Goal: Navigation & Orientation: Find specific page/section

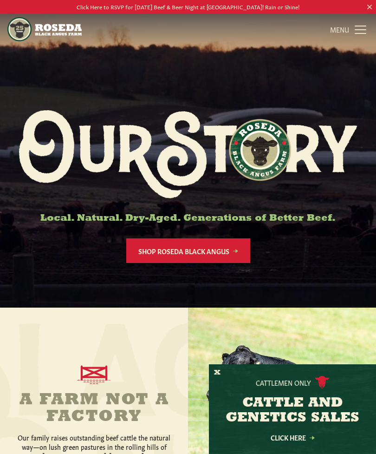
click at [219, 376] on button "X" at bounding box center [217, 373] width 6 height 10
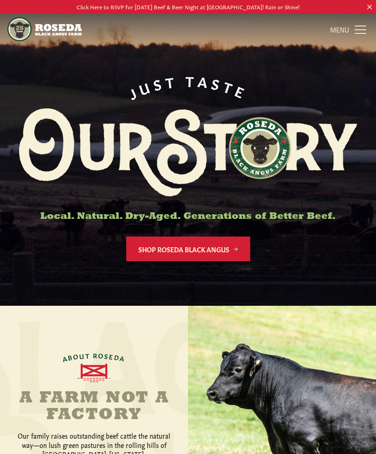
scroll to position [2, 0]
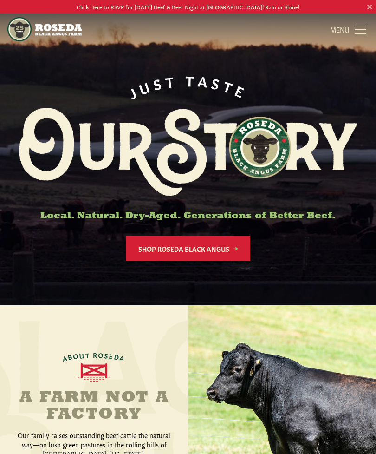
click at [216, 247] on link "Shop Roseda Black Angus" at bounding box center [188, 248] width 124 height 25
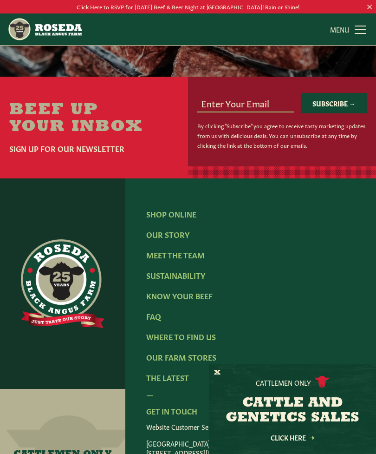
scroll to position [1244, 0]
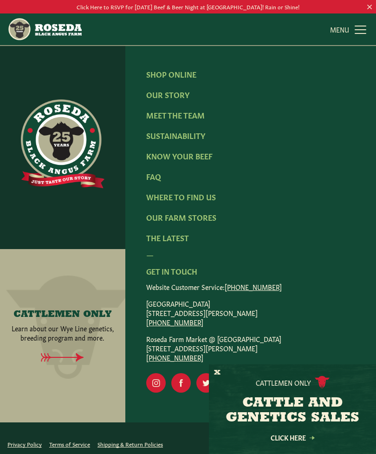
click at [207, 201] on link "Where To Find Us" at bounding box center [181, 196] width 70 height 10
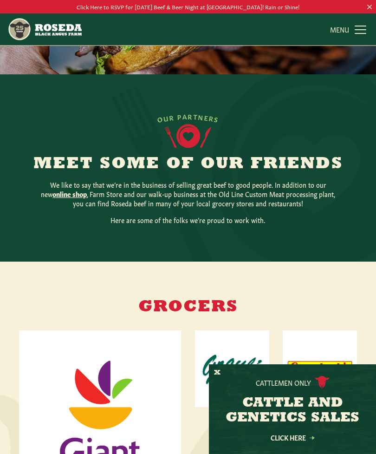
scroll to position [63, 0]
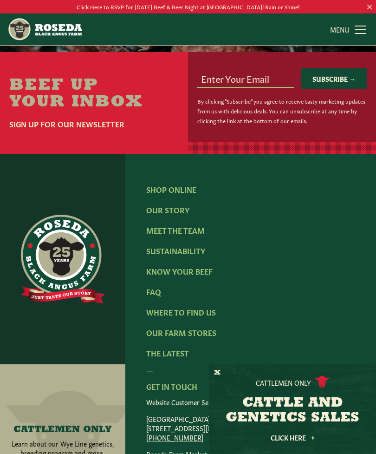
scroll to position [1244, 0]
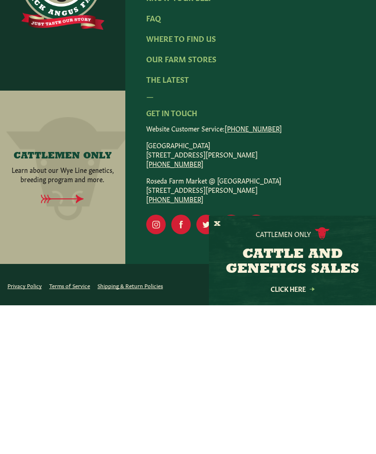
scroll to position [1270, 0]
